Goal: Task Accomplishment & Management: Manage account settings

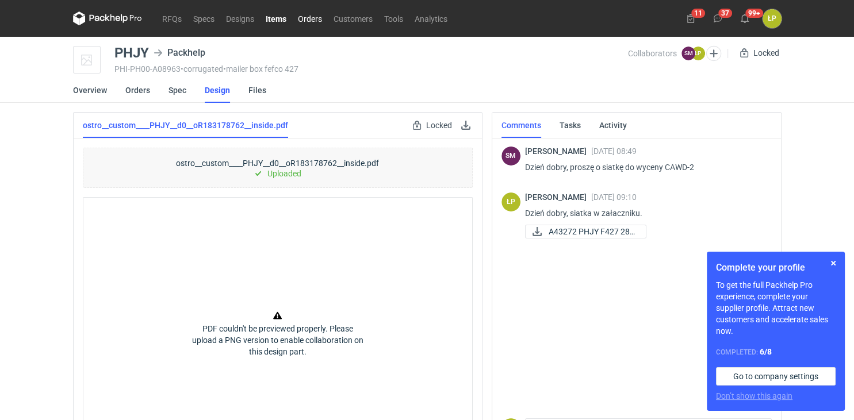
click at [312, 21] on link "Orders" at bounding box center [310, 19] width 36 height 14
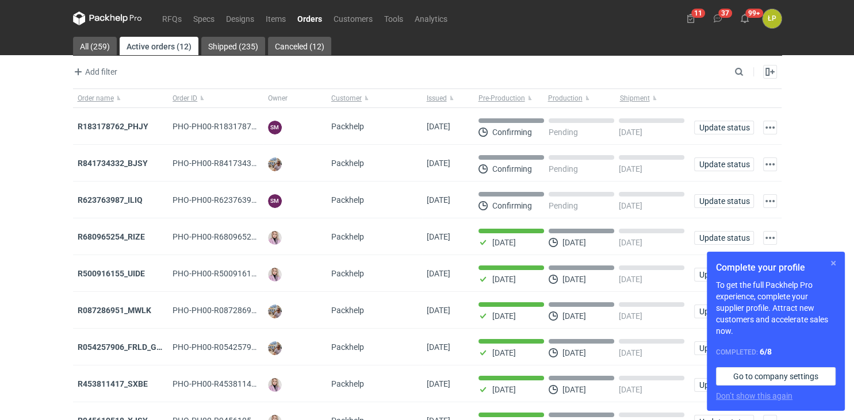
click at [832, 263] on button "button" at bounding box center [833, 263] width 14 height 14
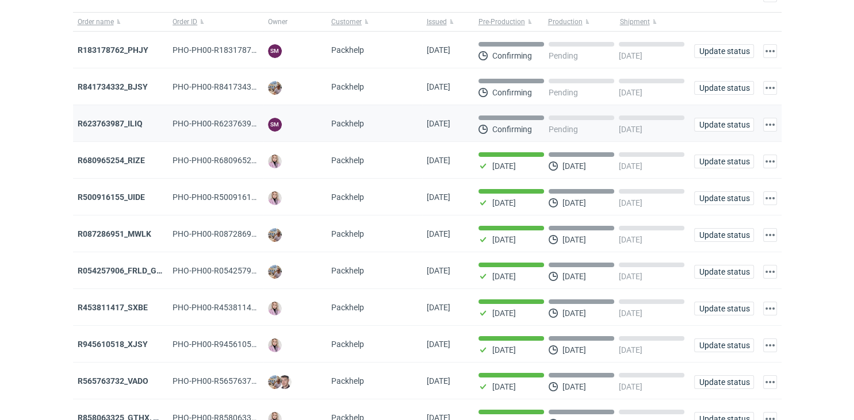
scroll to position [163, 0]
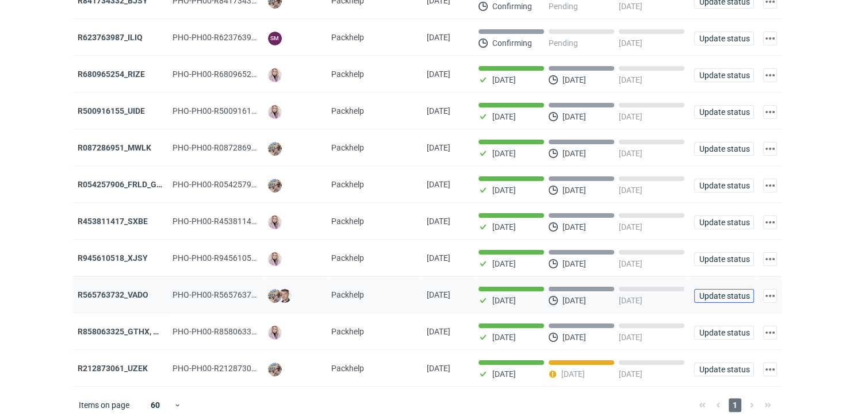
click at [704, 292] on span "Update status" at bounding box center [723, 296] width 49 height 8
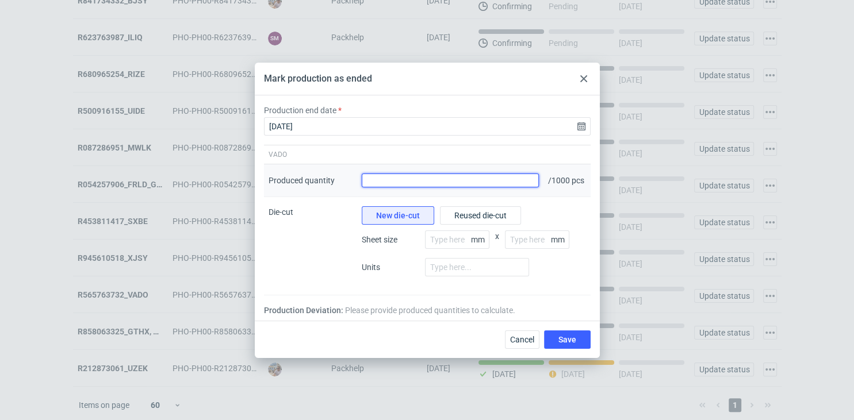
click at [447, 179] on input "Produced quantity" at bounding box center [451, 181] width 178 height 14
type input "1067"
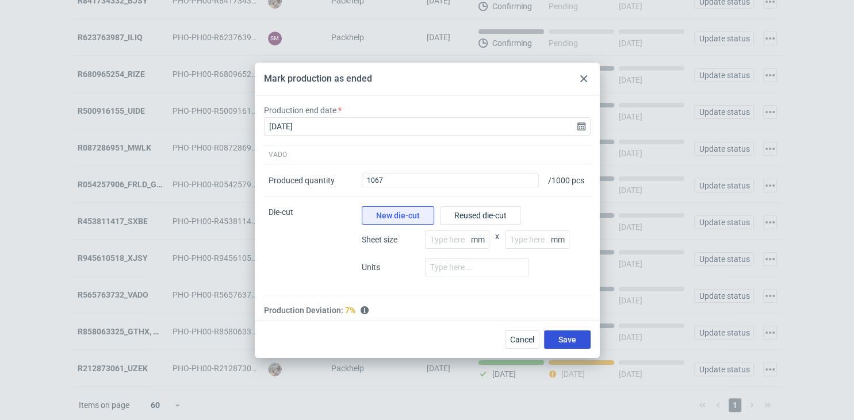
click at [569, 344] on span "Save" at bounding box center [567, 340] width 18 height 8
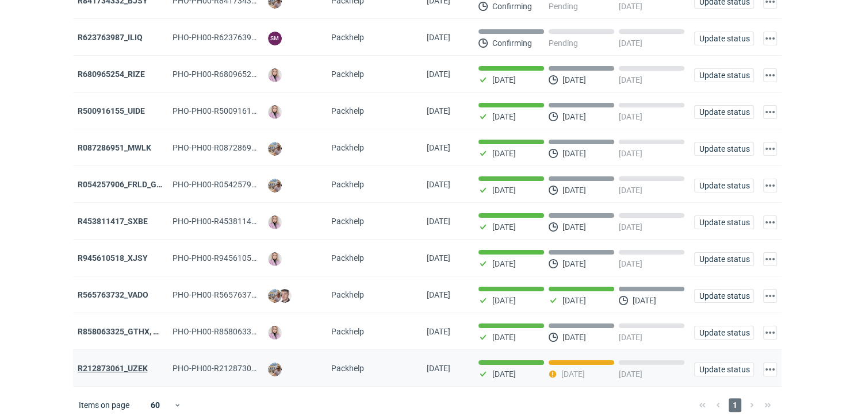
click at [140, 367] on strong "R212873061_UZEK" at bounding box center [113, 368] width 70 height 9
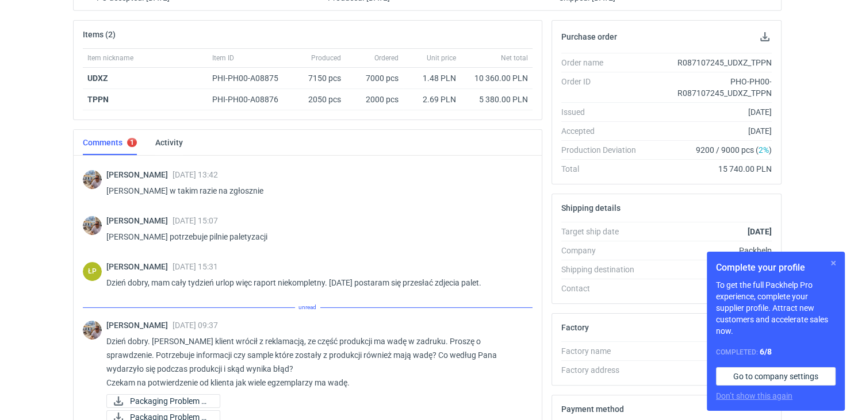
scroll to position [276, 0]
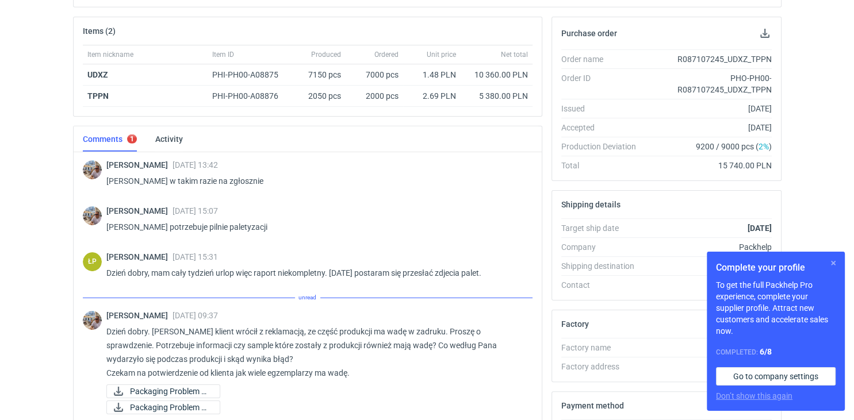
click at [830, 264] on button "button" at bounding box center [833, 263] width 14 height 14
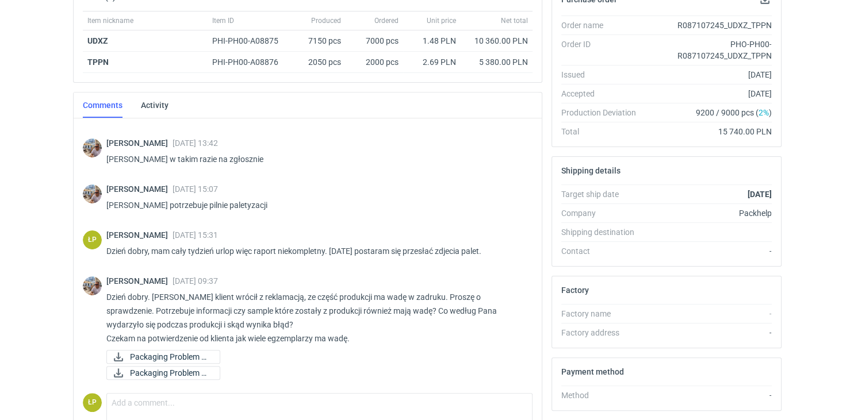
scroll to position [193, 0]
click at [159, 350] on span "Packaging Problem 1...." at bounding box center [170, 356] width 81 height 13
click at [197, 371] on span "Packaging Problem 2...." at bounding box center [170, 372] width 81 height 13
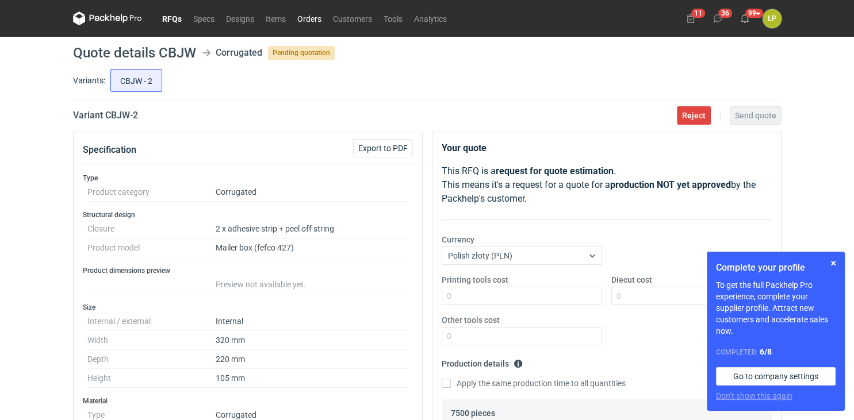
click at [307, 17] on link "Orders" at bounding box center [310, 19] width 36 height 14
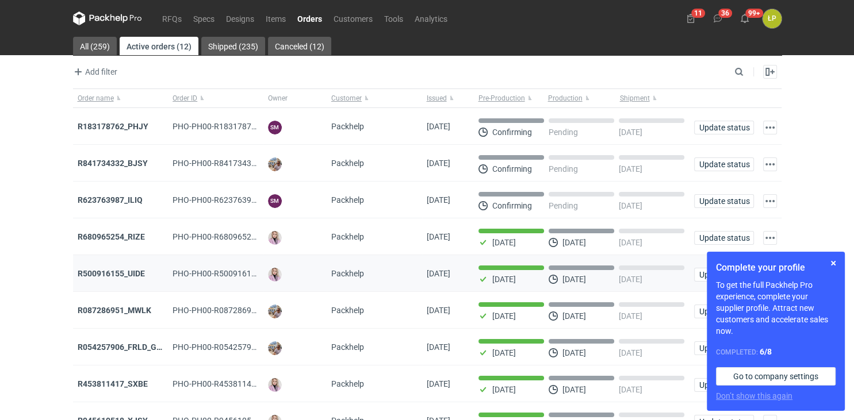
scroll to position [163, 0]
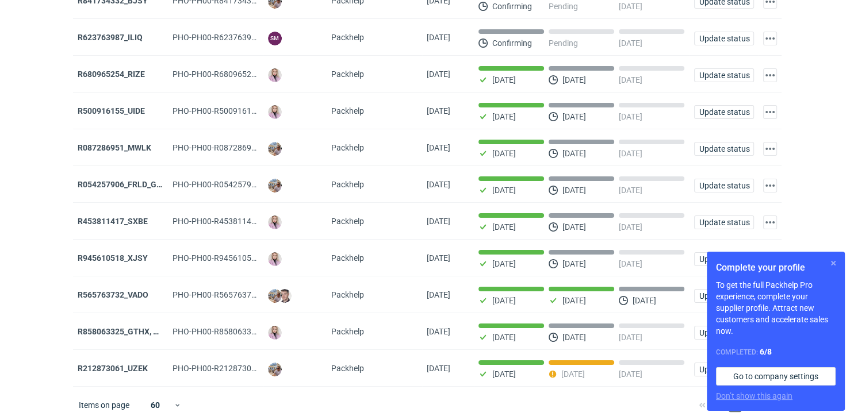
click at [832, 263] on button "button" at bounding box center [833, 263] width 14 height 14
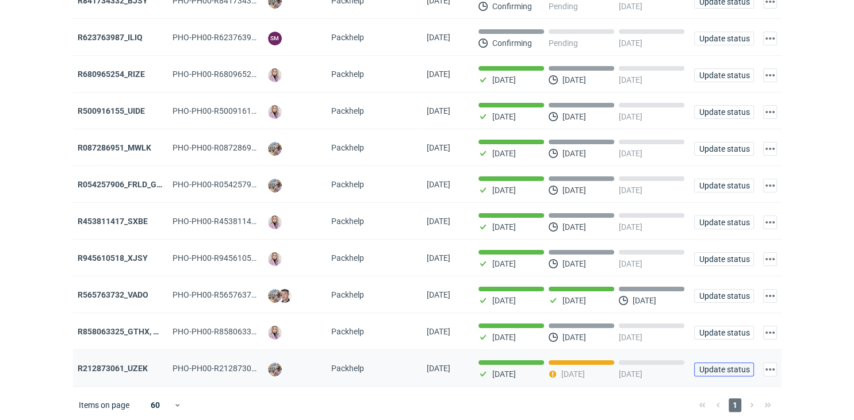
click at [729, 366] on span "Update status" at bounding box center [723, 370] width 49 height 8
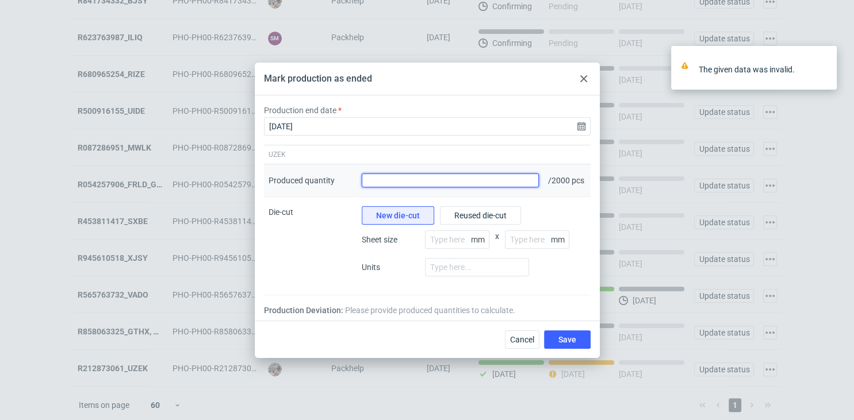
click at [482, 175] on input "Produced quantity" at bounding box center [451, 181] width 178 height 14
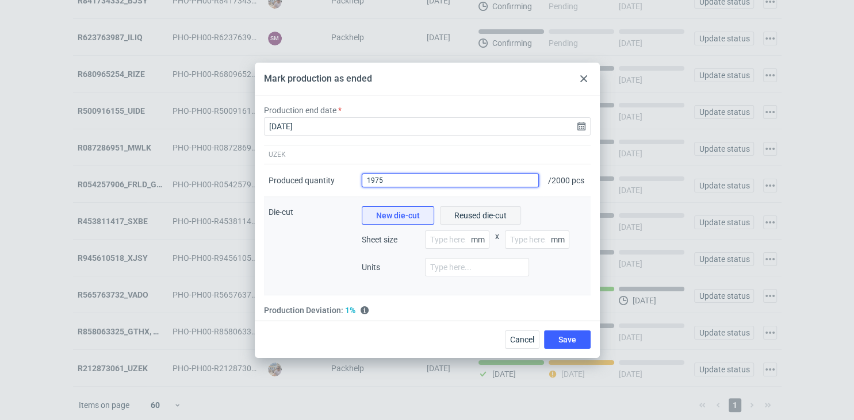
type input "1975"
click at [510, 220] on button "Reused die-cut" at bounding box center [480, 215] width 81 height 18
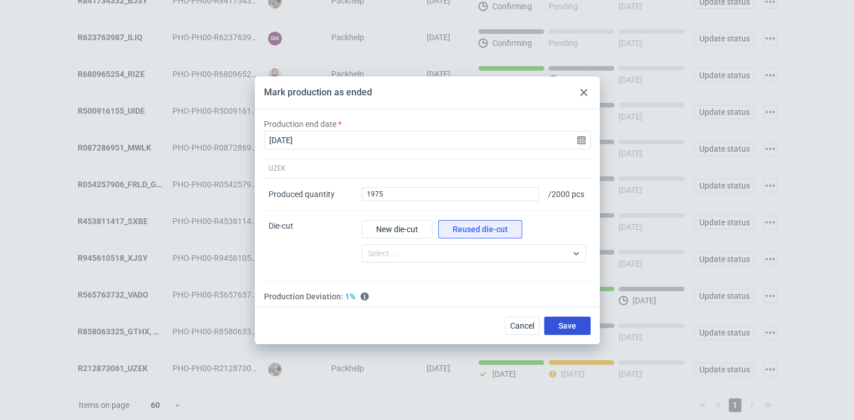
click at [558, 321] on button "Save" at bounding box center [567, 326] width 47 height 18
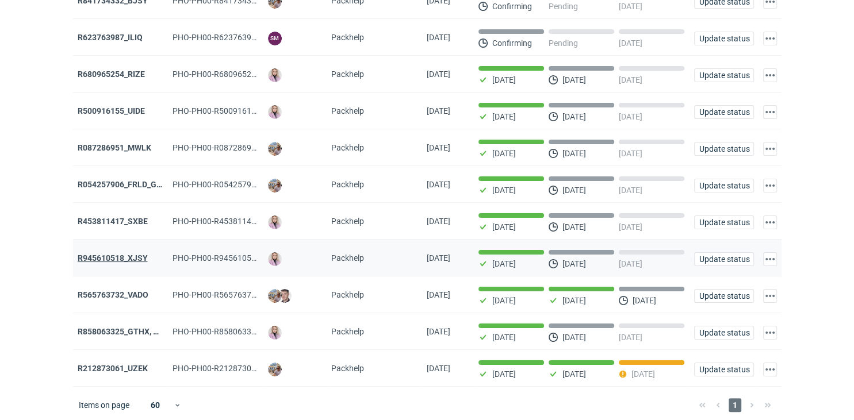
click at [137, 255] on strong "R945610518_XJSY" at bounding box center [113, 258] width 70 height 9
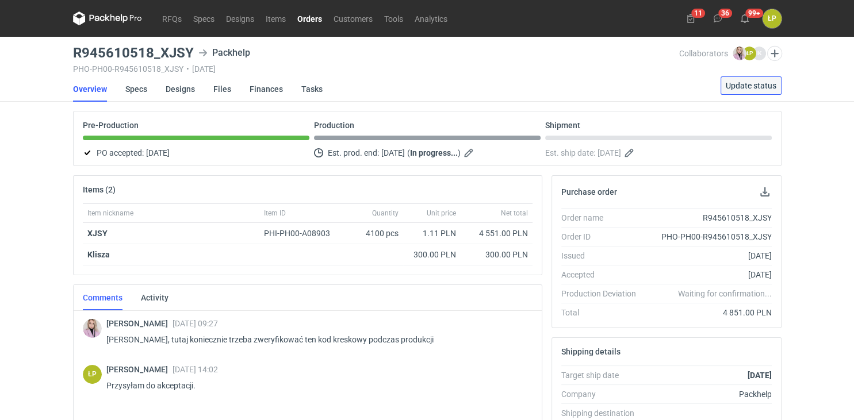
click at [734, 91] on button "Update status" at bounding box center [751, 85] width 61 height 18
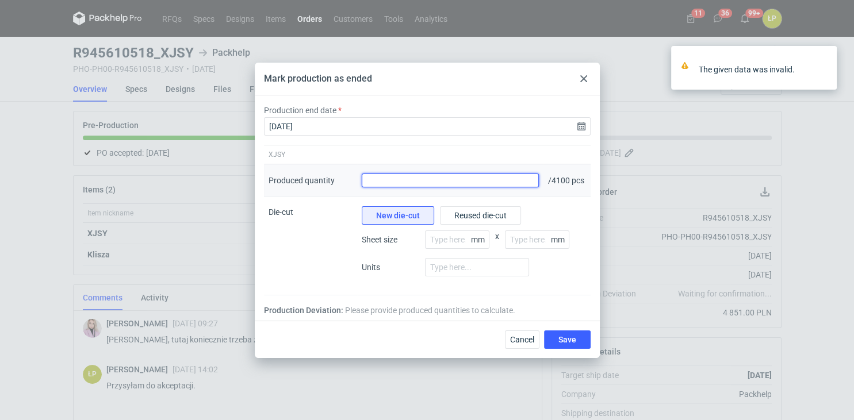
click at [511, 185] on input "Produced quantity" at bounding box center [451, 181] width 178 height 14
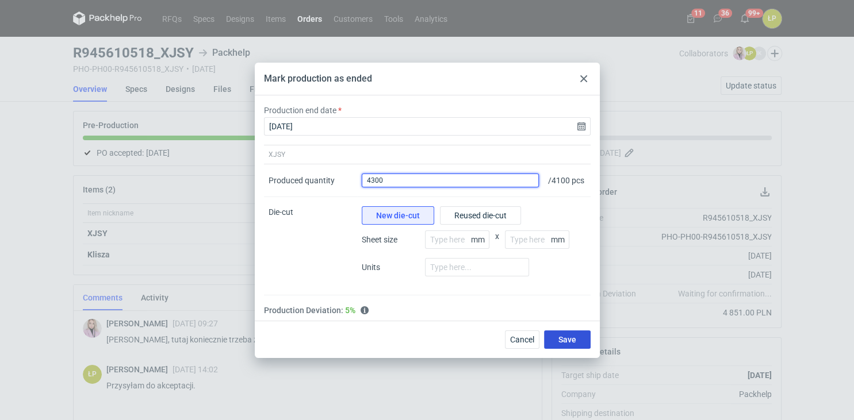
type input "4300"
click at [568, 340] on span "Save" at bounding box center [567, 340] width 18 height 8
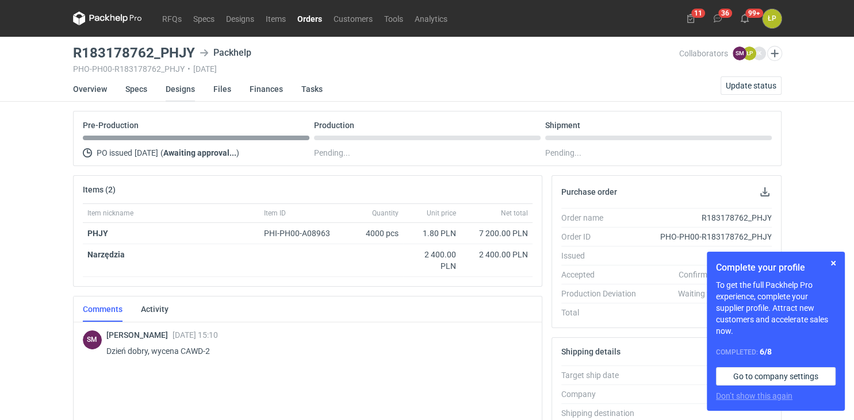
click at [175, 89] on link "Designs" at bounding box center [180, 88] width 29 height 25
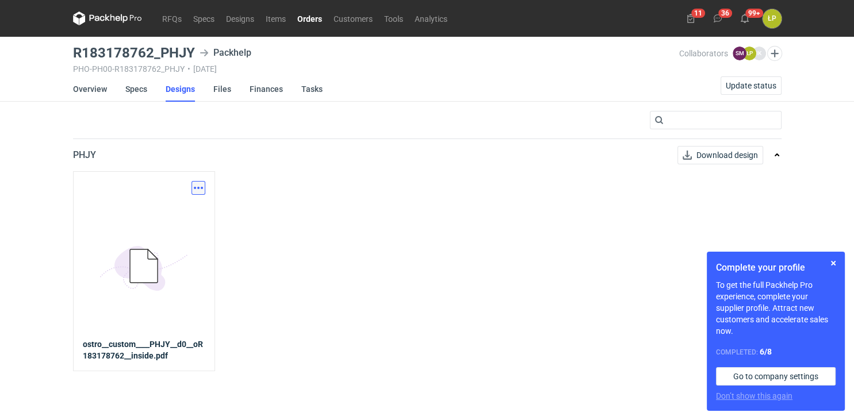
click at [196, 183] on button "button" at bounding box center [199, 188] width 14 height 14
click at [190, 213] on link "Download design part" at bounding box center [148, 213] width 106 height 18
click at [102, 89] on link "Overview" at bounding box center [90, 88] width 34 height 25
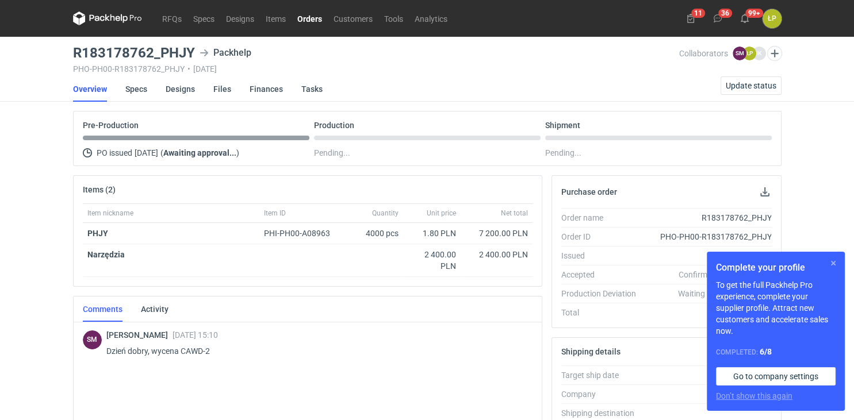
click at [832, 263] on button "button" at bounding box center [833, 263] width 14 height 14
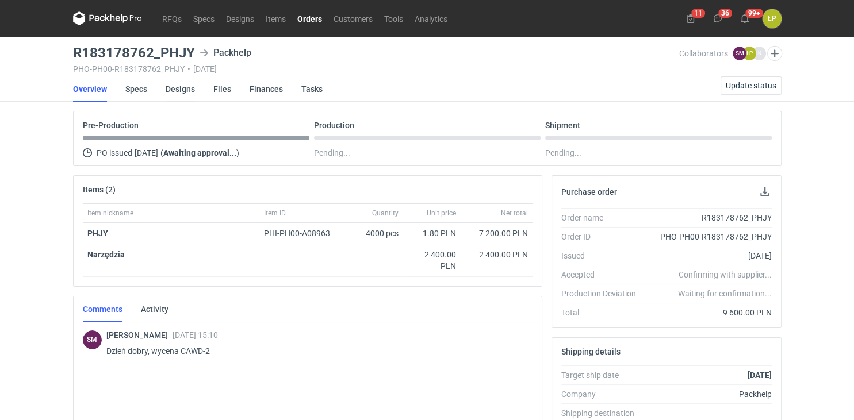
click at [183, 91] on link "Designs" at bounding box center [180, 88] width 29 height 25
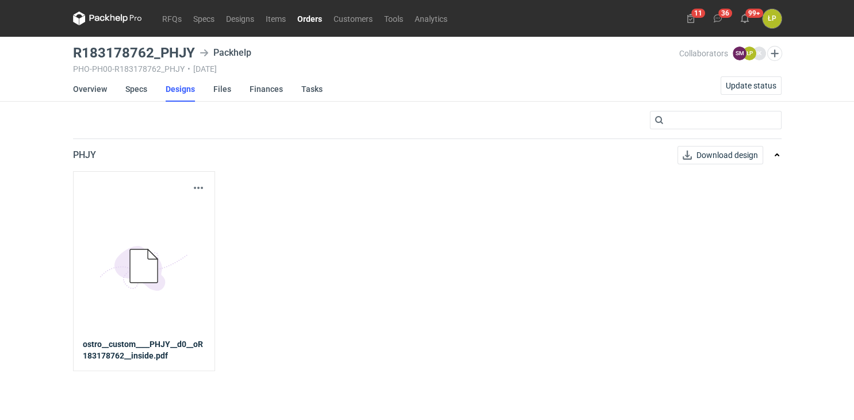
click at [206, 184] on div "Download design part 5BD5AC33-3523-40E7-9262-1BFF0AD53D48@1x ostro__custom____P…" at bounding box center [144, 271] width 142 height 200
click at [201, 185] on button "button" at bounding box center [199, 188] width 14 height 14
click at [181, 208] on link "Download design part" at bounding box center [148, 213] width 106 height 18
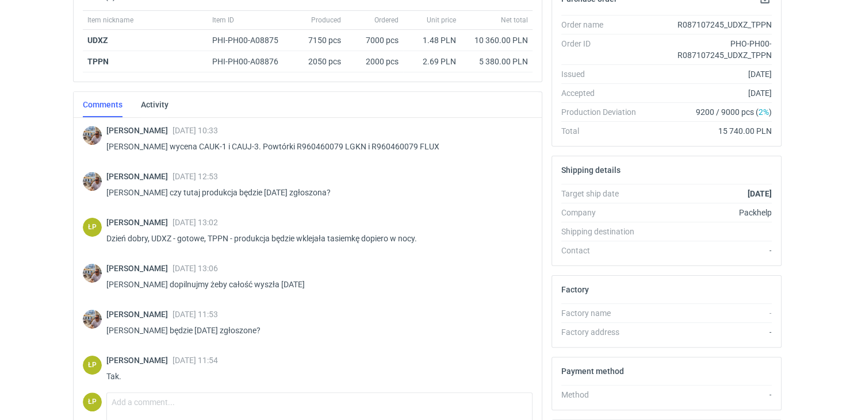
scroll to position [264, 0]
